Goal: Information Seeking & Learning: Find specific fact

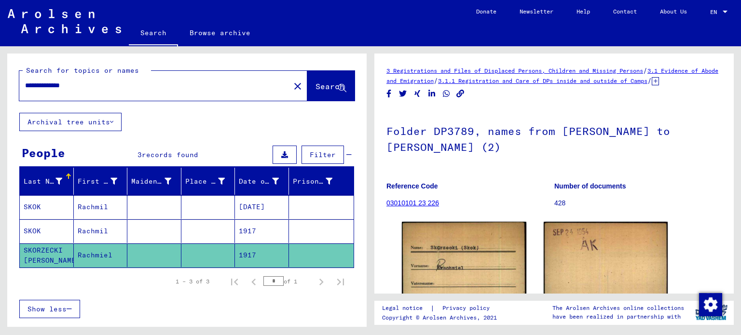
scroll to position [145, 0]
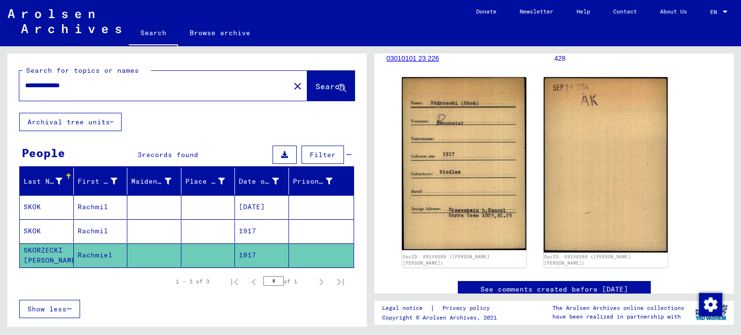
drag, startPoint x: 85, startPoint y: 88, endPoint x: 45, endPoint y: 83, distance: 40.4
click at [45, 83] on input "**********" at bounding box center [154, 86] width 259 height 10
type input "*********"
click at [316, 90] on span "Search" at bounding box center [330, 87] width 29 height 10
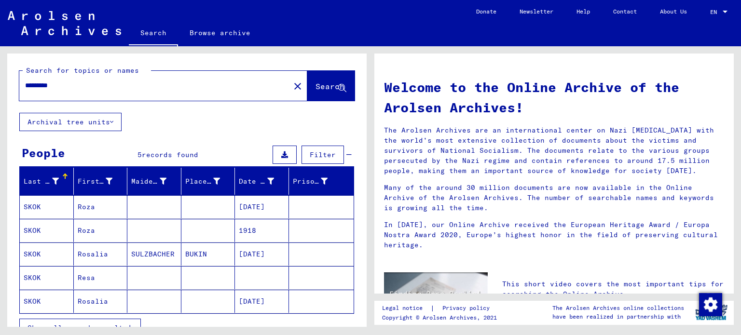
scroll to position [48, 0]
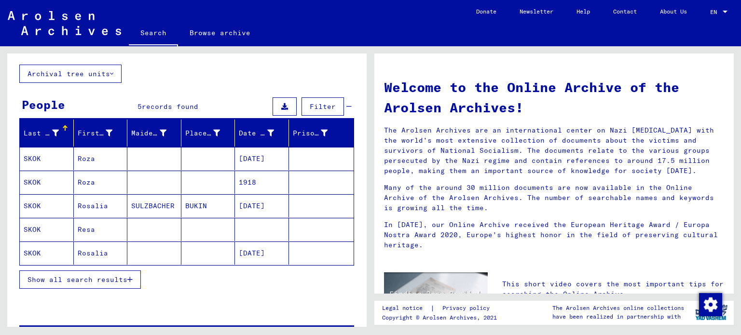
click at [35, 159] on mat-cell "SKOK" at bounding box center [47, 158] width 54 height 23
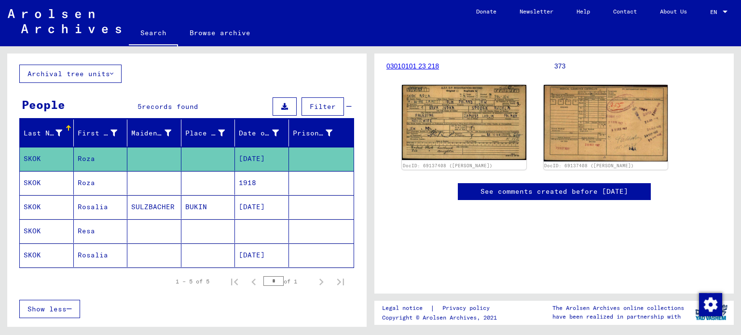
scroll to position [145, 0]
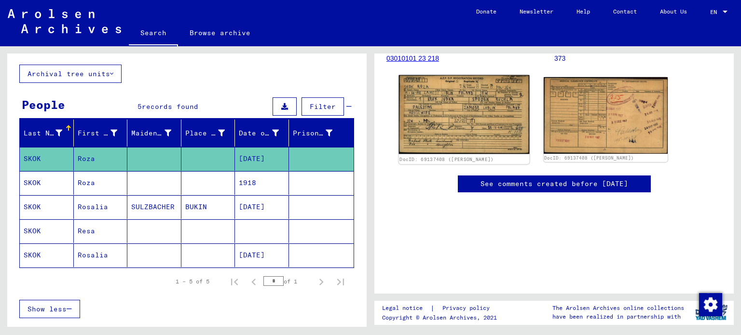
click at [465, 135] on img at bounding box center [464, 114] width 130 height 79
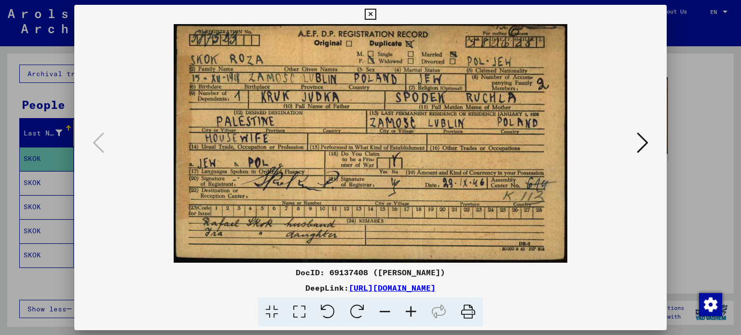
drag, startPoint x: 469, startPoint y: 313, endPoint x: 195, endPoint y: 291, distance: 275.1
click at [469, 313] on icon at bounding box center [468, 312] width 29 height 29
click at [644, 146] on icon at bounding box center [643, 142] width 12 height 23
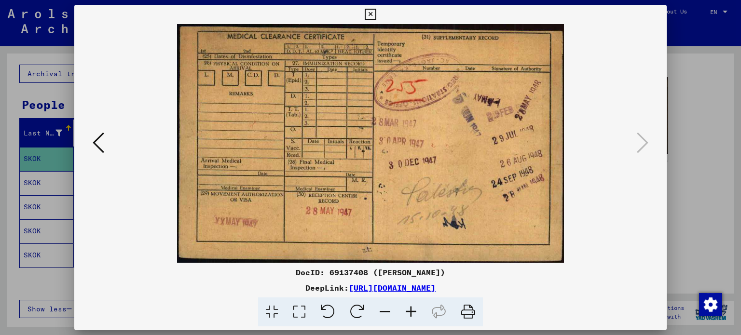
drag, startPoint x: 466, startPoint y: 316, endPoint x: 189, endPoint y: 297, distance: 278.2
click at [467, 316] on icon at bounding box center [468, 312] width 29 height 29
click at [371, 13] on icon at bounding box center [370, 15] width 11 height 12
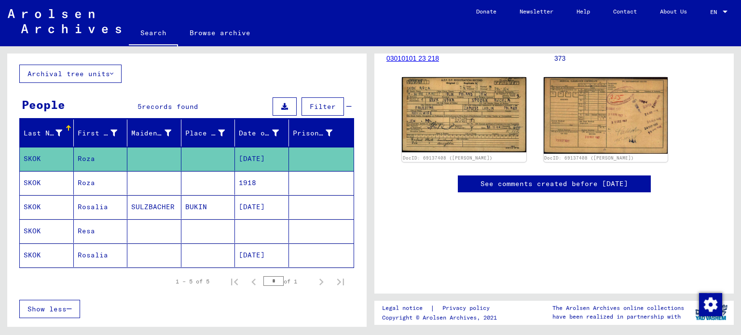
click at [29, 181] on mat-cell "SKOK" at bounding box center [47, 183] width 54 height 24
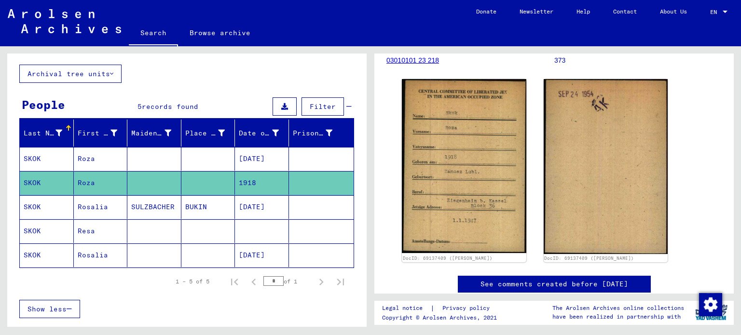
scroll to position [145, 0]
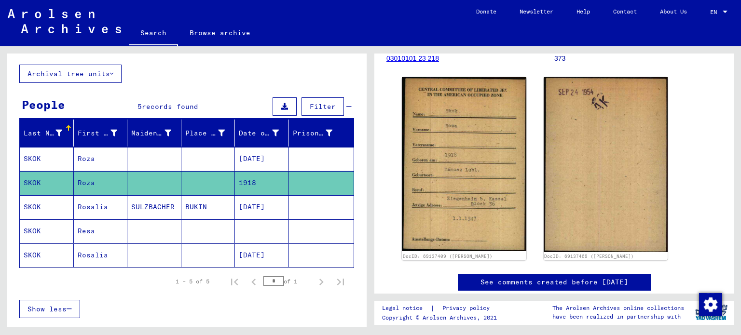
click at [477, 177] on img at bounding box center [464, 164] width 125 height 174
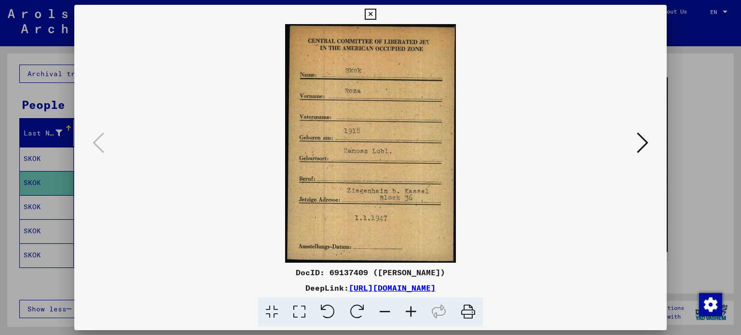
drag, startPoint x: 473, startPoint y: 317, endPoint x: 192, endPoint y: 296, distance: 281.7
click at [473, 316] on icon at bounding box center [468, 312] width 29 height 29
click at [373, 14] on icon at bounding box center [370, 15] width 11 height 12
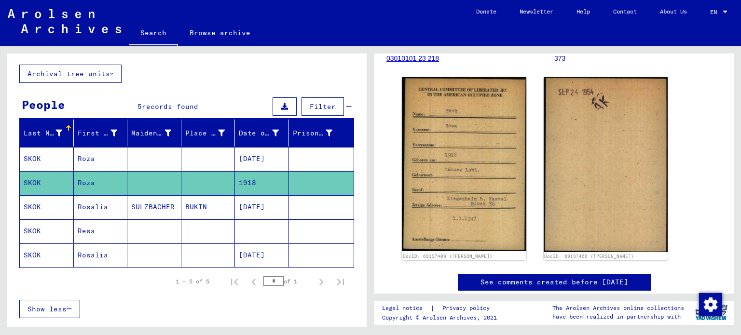
click at [39, 231] on mat-cell "SKOK" at bounding box center [47, 232] width 54 height 24
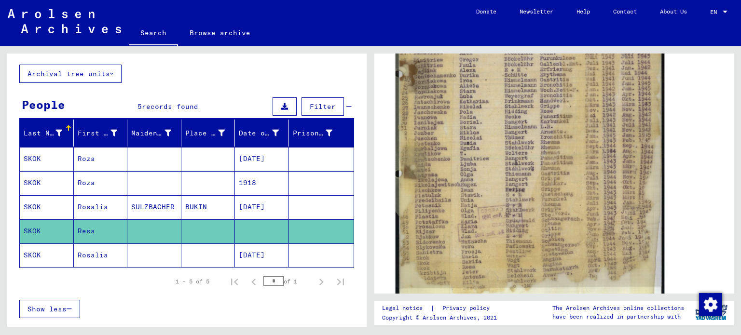
scroll to position [338, 0]
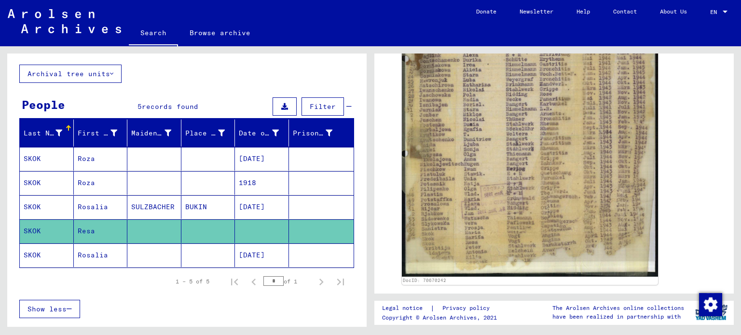
click at [26, 253] on mat-cell "SKOK" at bounding box center [47, 256] width 54 height 24
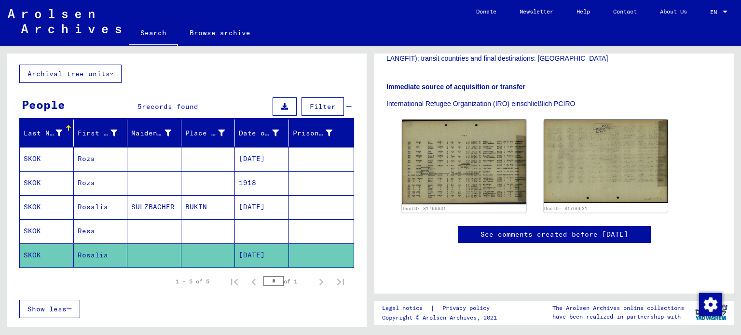
scroll to position [241, 0]
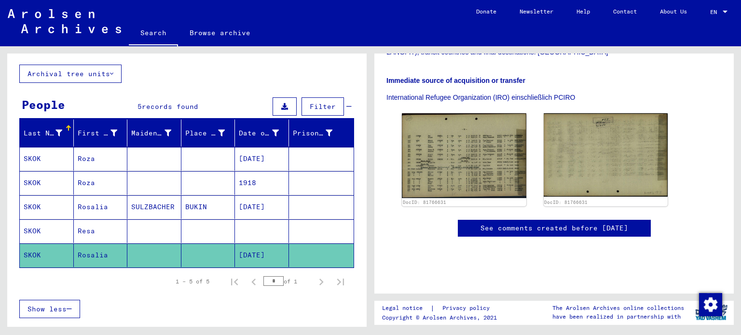
click at [35, 181] on mat-cell "SKOK" at bounding box center [47, 183] width 54 height 24
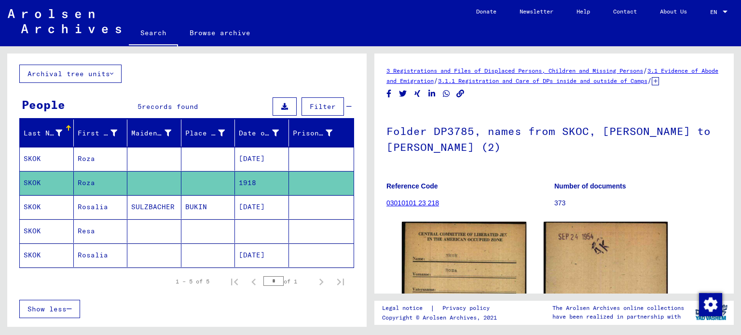
click at [42, 156] on mat-cell "SKOK" at bounding box center [47, 159] width 54 height 24
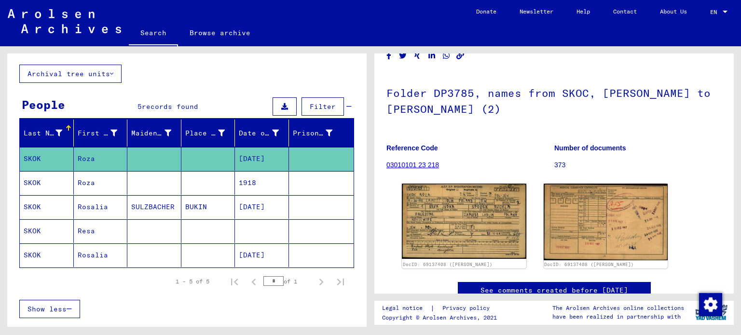
scroll to position [97, 0]
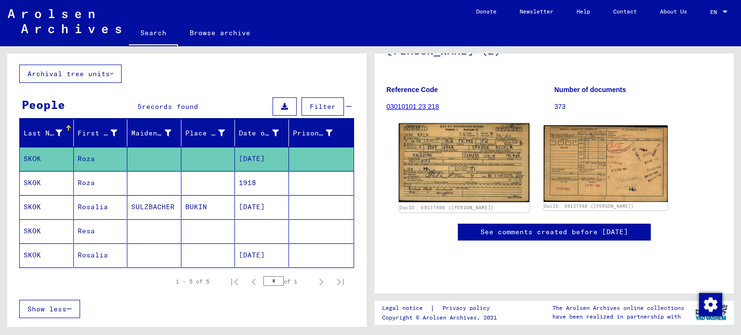
click at [488, 176] on img at bounding box center [464, 163] width 130 height 79
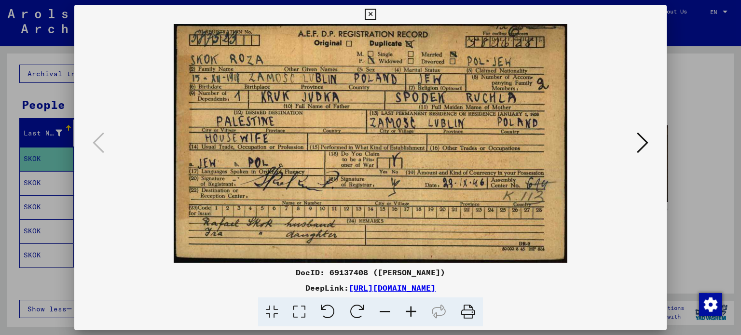
click at [644, 143] on icon at bounding box center [643, 142] width 12 height 23
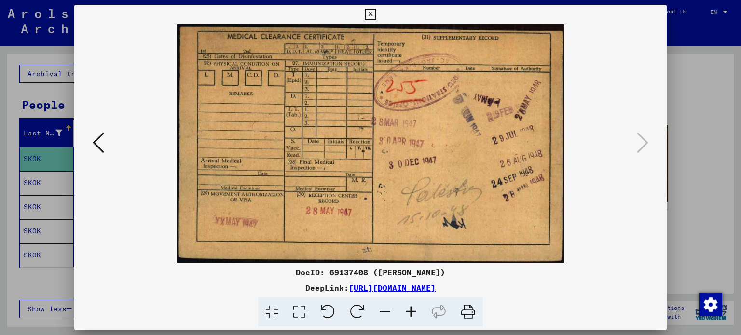
click at [371, 14] on icon at bounding box center [370, 15] width 11 height 12
